Goal: Information Seeking & Learning: Learn about a topic

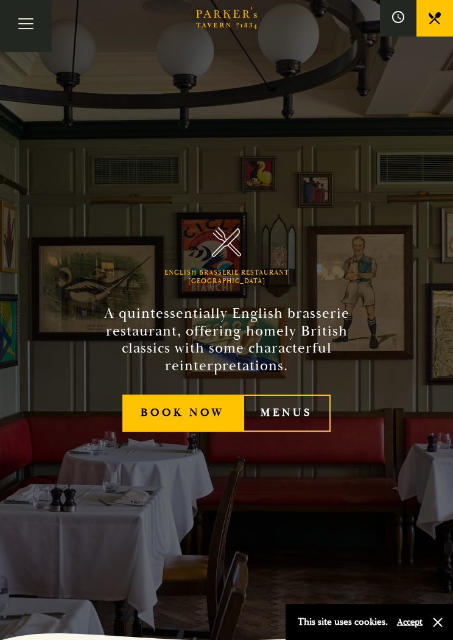
click at [293, 407] on link "Menus" at bounding box center [287, 413] width 88 height 37
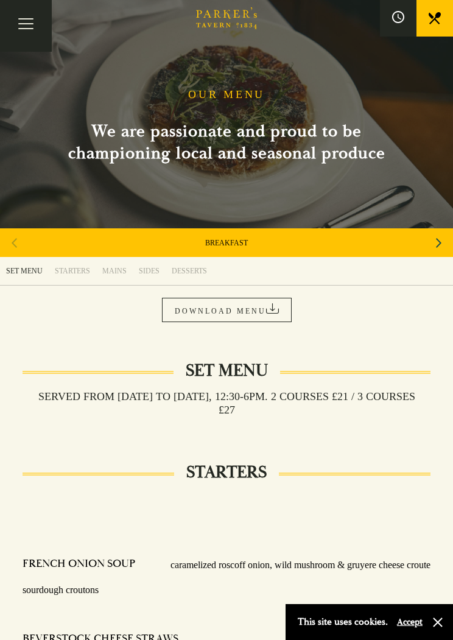
click at [446, 238] on div "Next slide" at bounding box center [438, 243] width 16 height 27
click at [443, 246] on div "Next slide" at bounding box center [438, 243] width 16 height 27
click at [446, 241] on div "Next slide" at bounding box center [438, 243] width 16 height 27
click at [444, 242] on div "Next slide" at bounding box center [438, 243] width 16 height 27
click at [446, 243] on div "Next slide" at bounding box center [438, 243] width 16 height 27
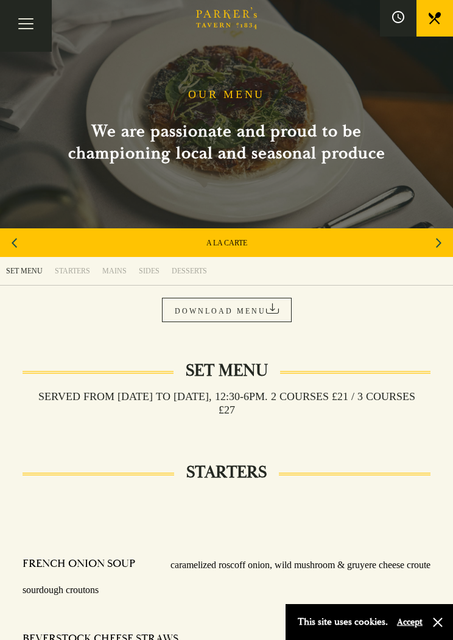
click at [242, 246] on link "A LA CARTE" at bounding box center [226, 243] width 41 height 10
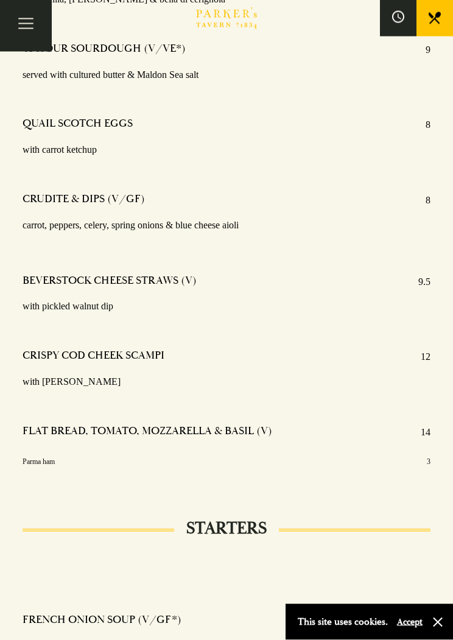
scroll to position [489, 0]
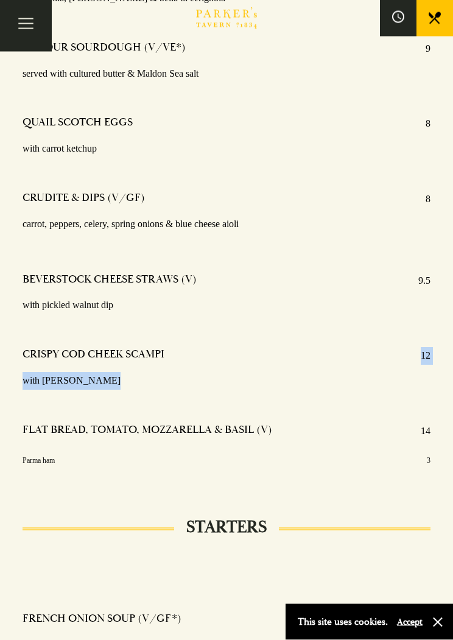
click at [387, 455] on div "Parma ham 3" at bounding box center [227, 460] width 408 height 13
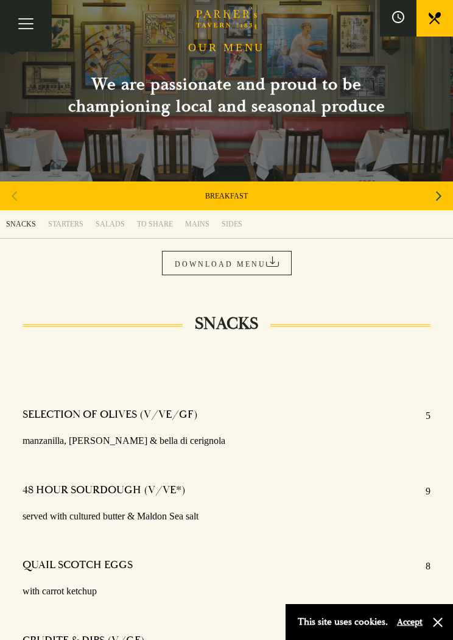
scroll to position [0, 0]
